Goal: Information Seeking & Learning: Learn about a topic

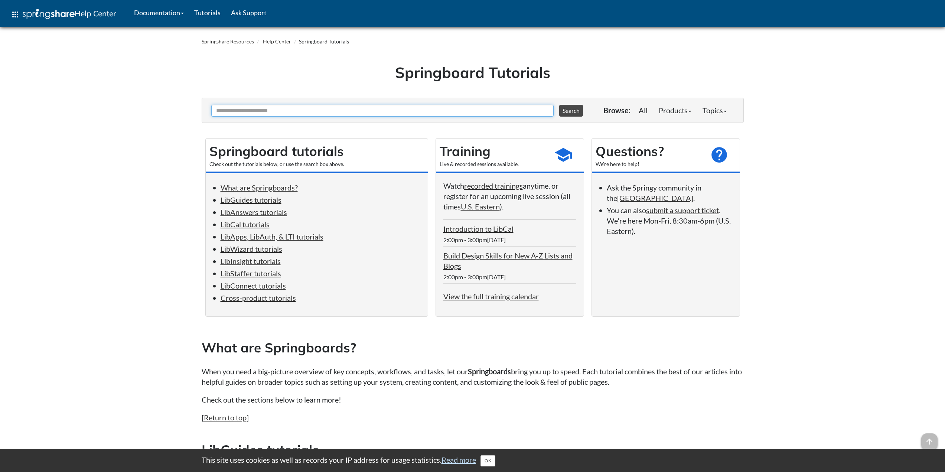
click at [357, 108] on input "Ask Another Question" at bounding box center [382, 111] width 342 height 12
type input "********"
click at [559, 105] on button "Search" at bounding box center [571, 111] width 24 height 12
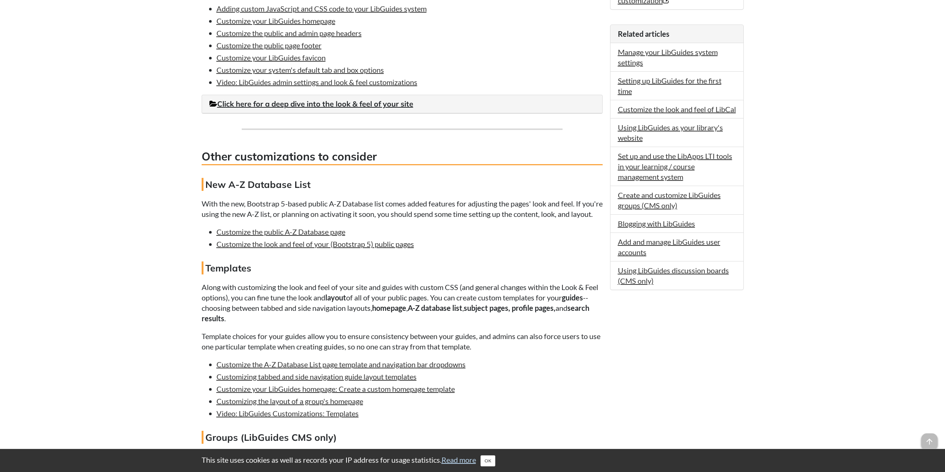
scroll to position [408, 0]
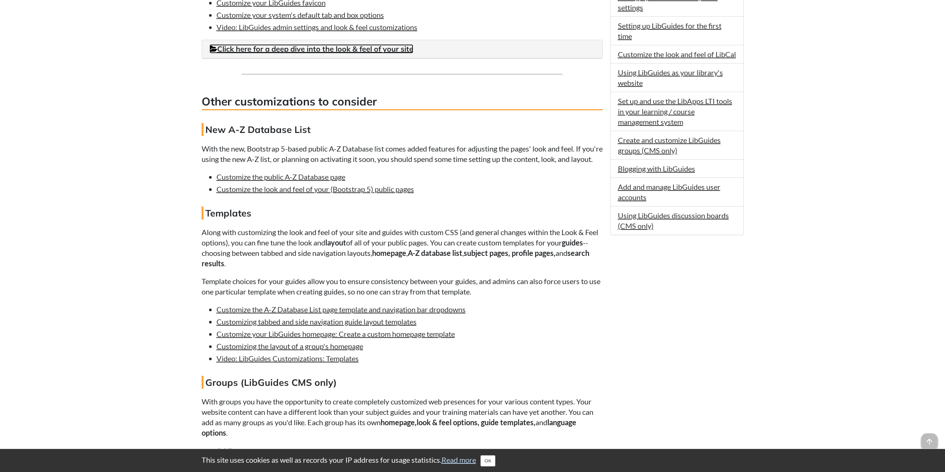
click at [352, 50] on link "Click here for a deep dive into the look & feel of your site" at bounding box center [311, 48] width 204 height 9
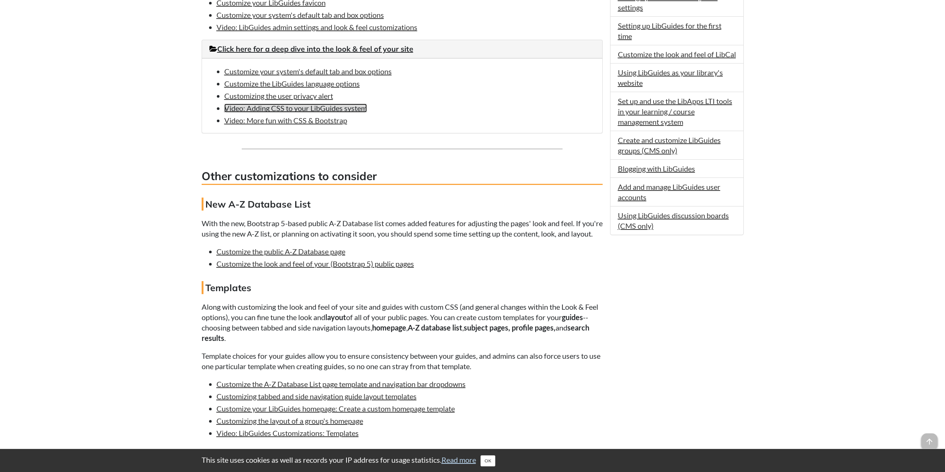
click at [307, 108] on link "Video: Adding CSS to your LibGuides system" at bounding box center [295, 108] width 143 height 9
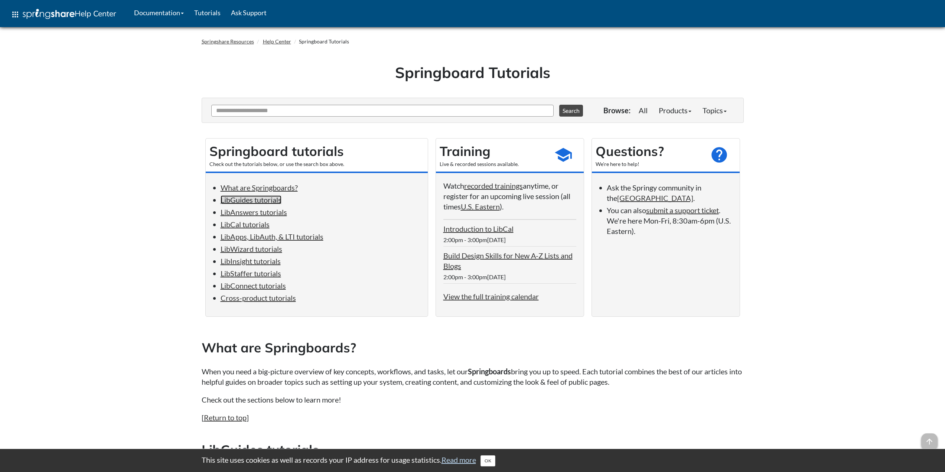
click at [270, 202] on link "LibGuides tutorials" at bounding box center [251, 199] width 61 height 9
click at [494, 188] on link "recorded trainings" at bounding box center [493, 185] width 59 height 9
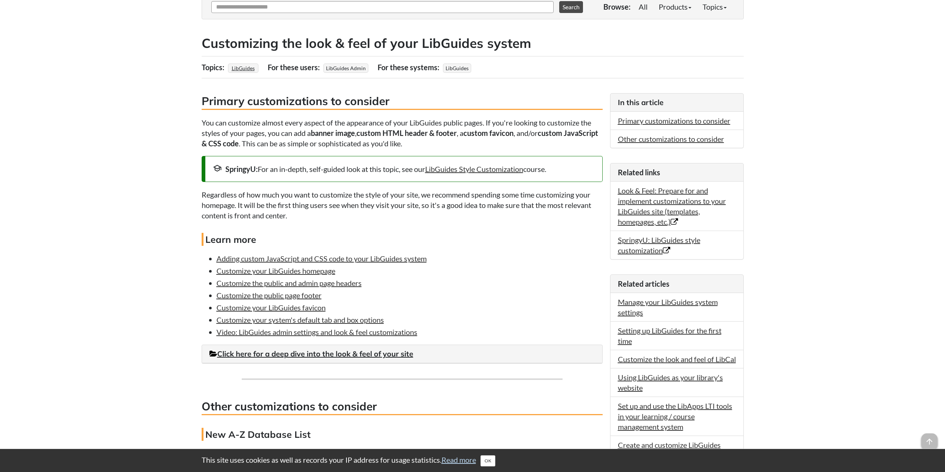
scroll to position [111, 0]
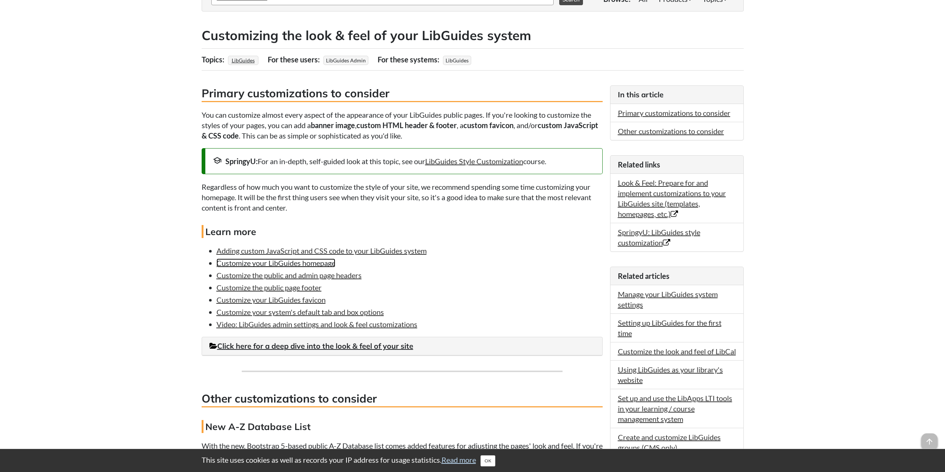
click at [312, 259] on link "Customize your LibGuides homepage" at bounding box center [275, 262] width 119 height 9
